Goal: Entertainment & Leisure: Consume media (video, audio)

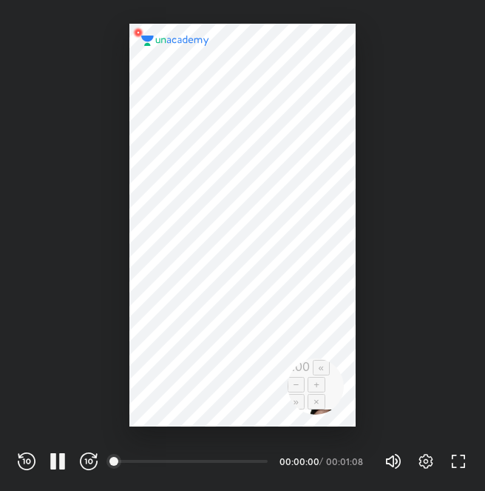
scroll to position [491, 485]
click at [59, 466] on icon "button" at bounding box center [58, 461] width 18 height 18
click at [90, 286] on div at bounding box center [242, 213] width 485 height 426
click at [138, 290] on div at bounding box center [242, 225] width 226 height 403
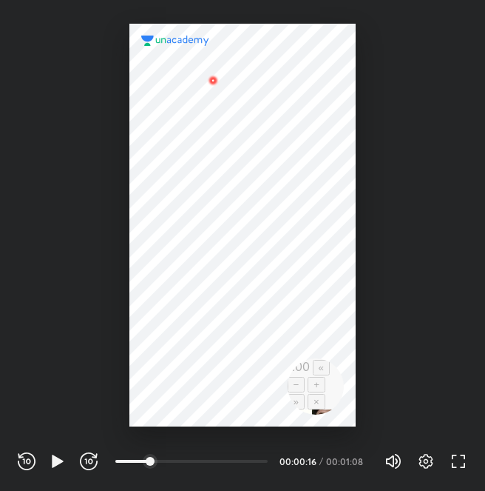
click at [138, 290] on div at bounding box center [242, 225] width 226 height 403
click at [149, 283] on div at bounding box center [242, 225] width 226 height 403
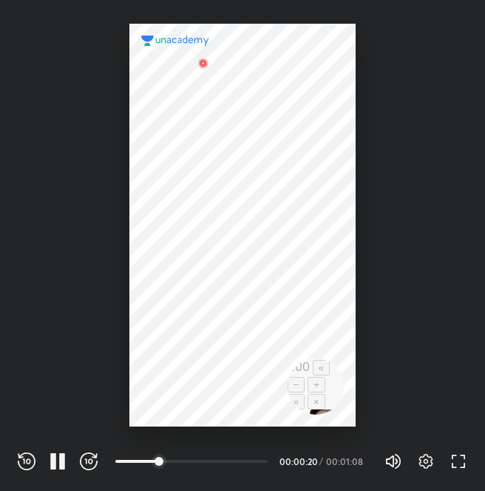
click at [149, 283] on div at bounding box center [242, 225] width 226 height 403
click at [213, 267] on div at bounding box center [242, 225] width 226 height 403
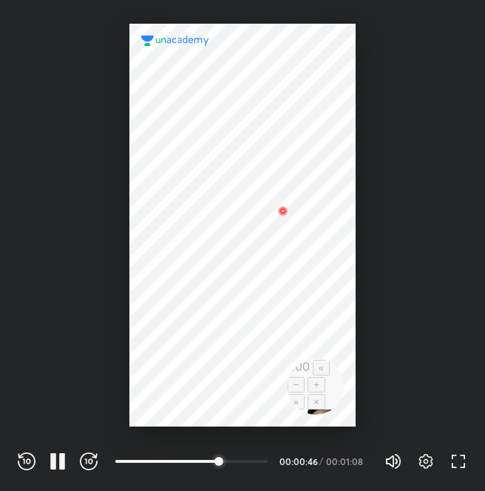
click at [213, 267] on div at bounding box center [242, 225] width 226 height 403
